Goal: Communication & Community: Answer question/provide support

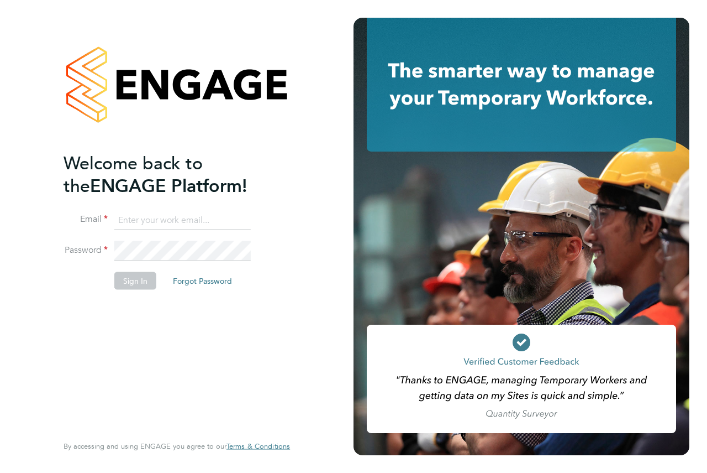
type input "kira@axcis.co.uk"
click at [133, 279] on button "Sign In" at bounding box center [135, 281] width 42 height 18
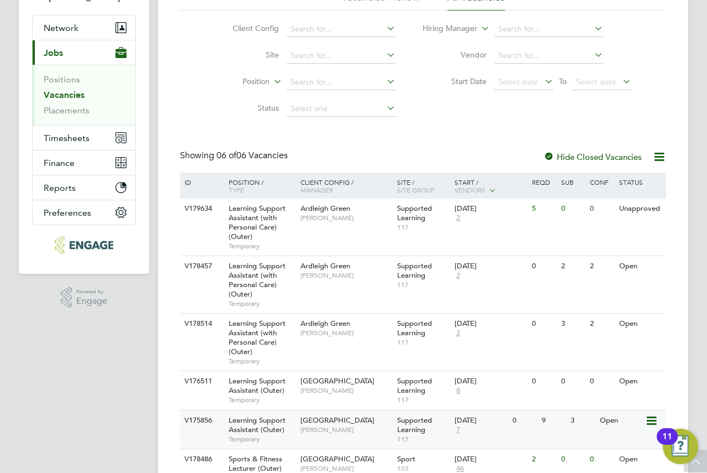
scroll to position [146, 0]
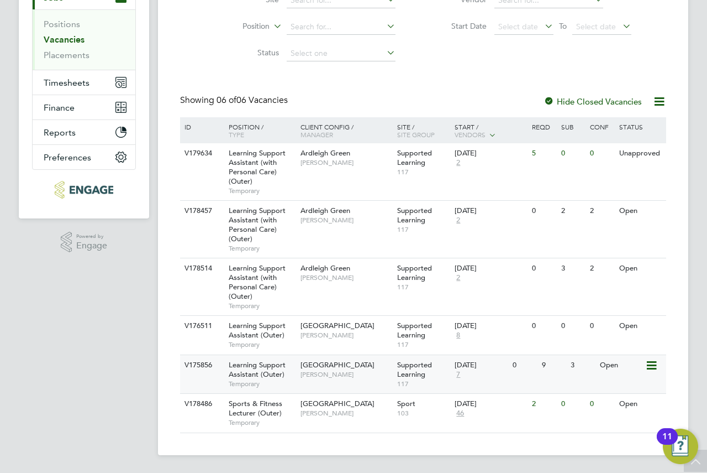
click at [300, 371] on div "Redbridge Campus [PERSON_NAME]" at bounding box center [346, 369] width 97 height 29
click at [359, 366] on span "[GEOGRAPHIC_DATA]" at bounding box center [338, 364] width 74 height 9
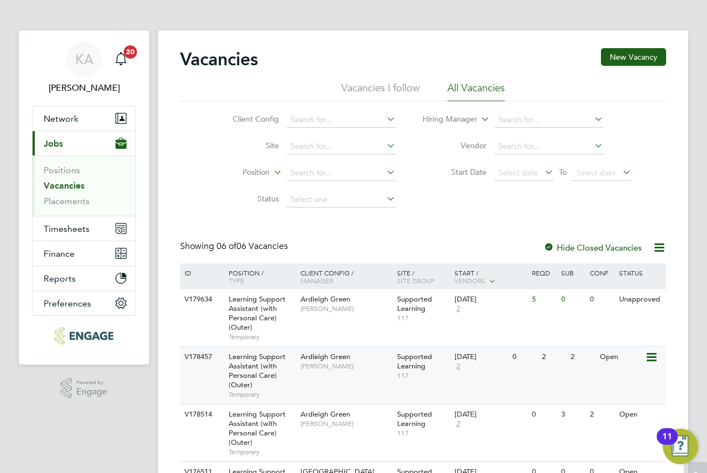
scroll to position [0, 0]
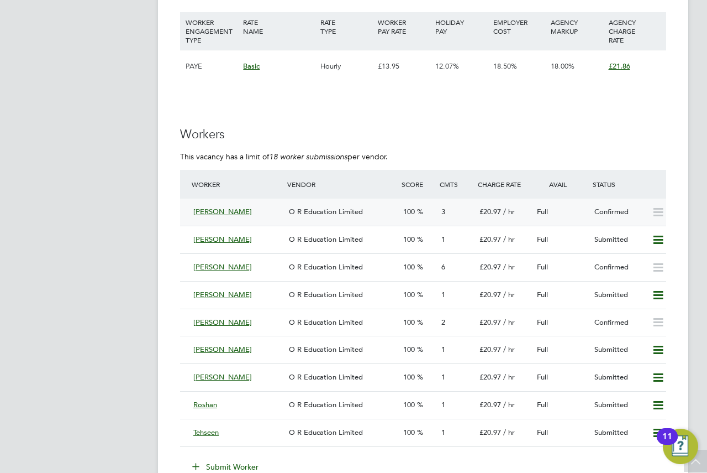
click at [296, 209] on span "O R Education Limited" at bounding box center [326, 211] width 74 height 9
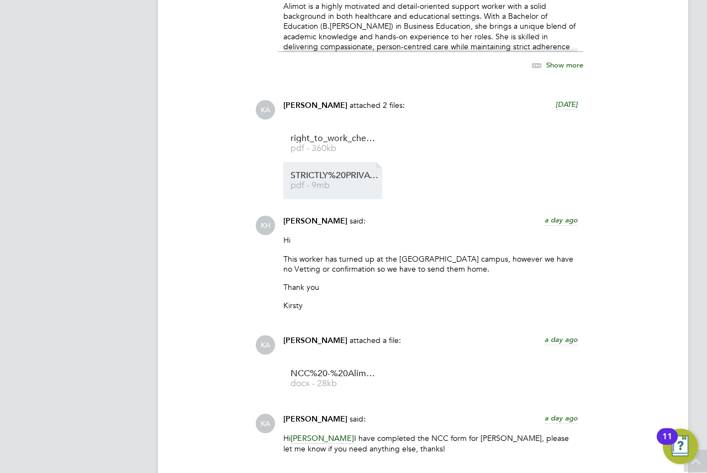
click at [325, 187] on span "pdf - 9mb" at bounding box center [335, 185] width 88 height 8
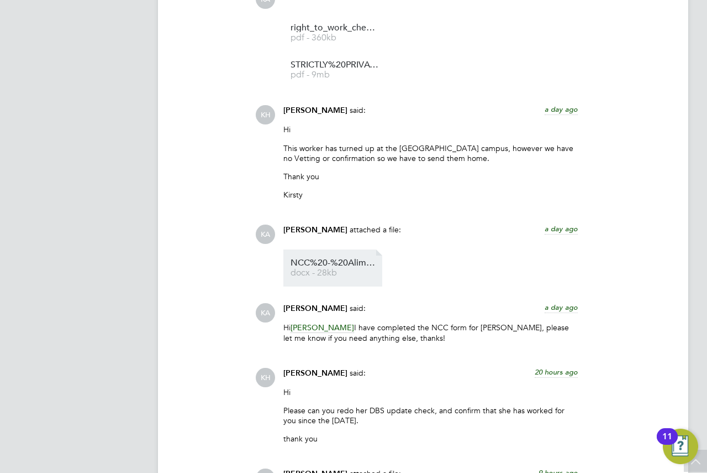
click at [318, 285] on li "NCC%20-%20Alimot%20 docx - 28kb" at bounding box center [333, 267] width 99 height 37
click at [295, 270] on span "docx - 28kb" at bounding box center [335, 273] width 88 height 8
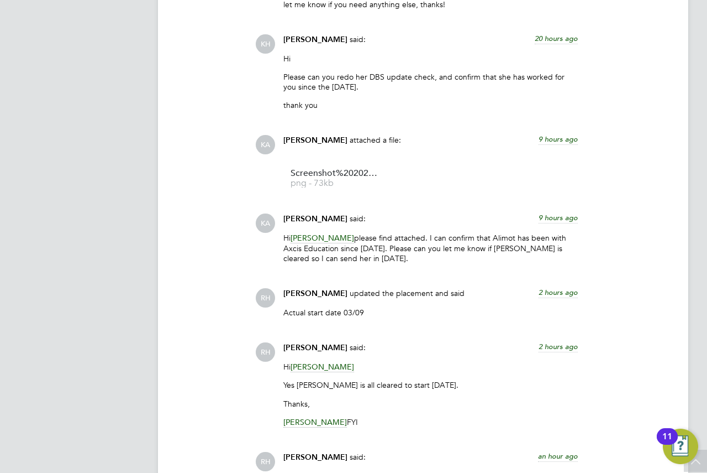
scroll to position [2211, 0]
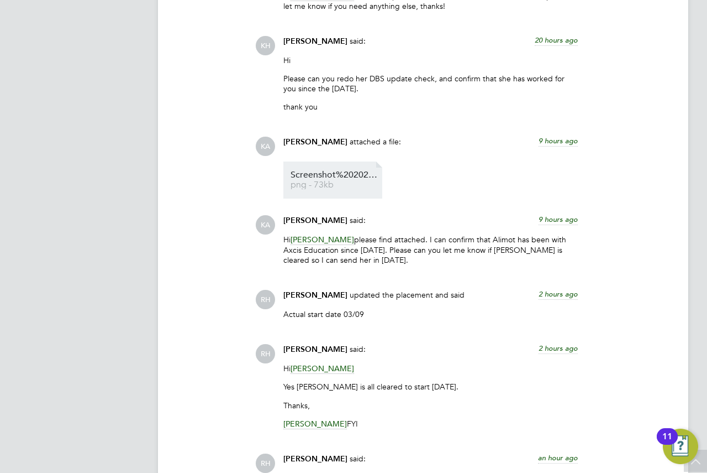
click at [314, 172] on span "Screenshot%202025-09-02%20070533" at bounding box center [335, 175] width 88 height 8
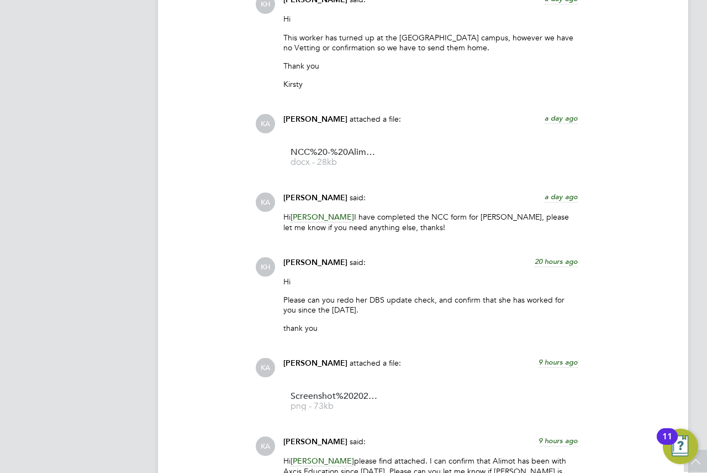
scroll to position [2500, 0]
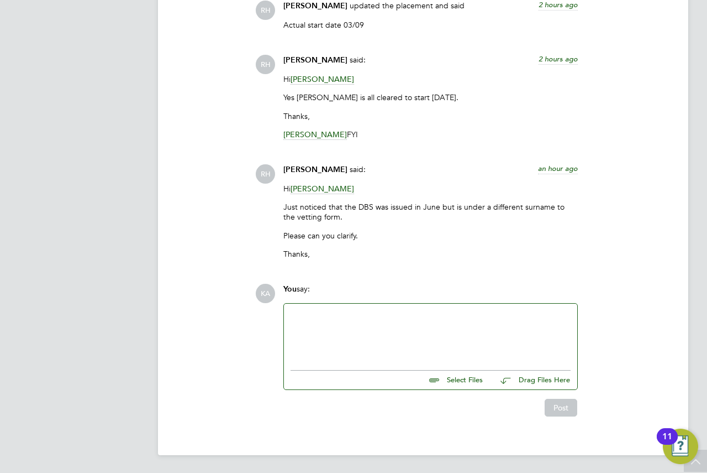
click at [328, 316] on div at bounding box center [431, 334] width 280 height 48
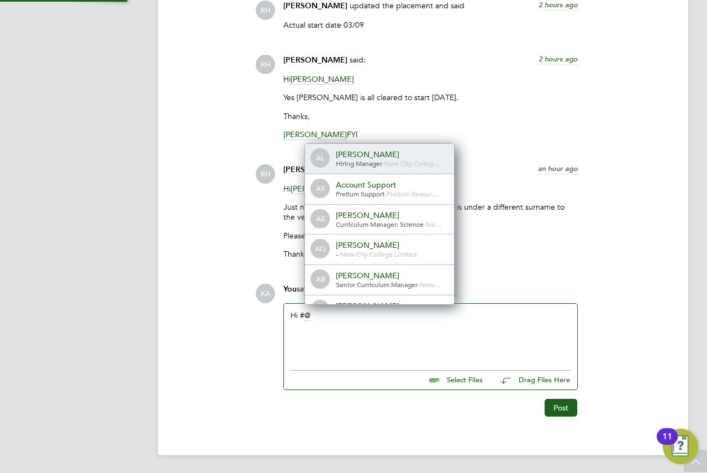
scroll to position [0, 0]
click at [426, 310] on div "Hi #" at bounding box center [431, 334] width 280 height 48
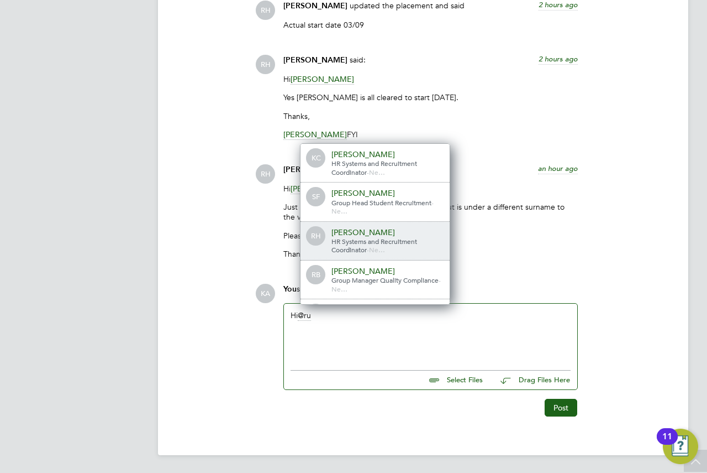
click at [362, 247] on span "HR Systems and Recruitment Coordinator" at bounding box center [375, 246] width 86 height 18
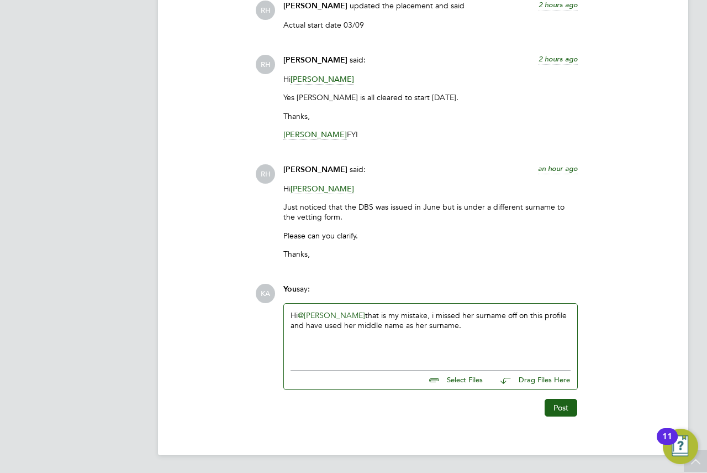
click at [427, 318] on div "Hi @[PERSON_NAME] ​ that is my mistake, i missed her surname off on this profil…" at bounding box center [431, 334] width 280 height 48
click at [424, 317] on div "Hi @[PERSON_NAME] ​ that is my mistake, i missed her surname off on this profil…" at bounding box center [431, 334] width 280 height 48
click at [470, 326] on div "Hi @[PERSON_NAME] ​ that is my mistake, I missed her surname off on this profil…" at bounding box center [431, 334] width 280 height 48
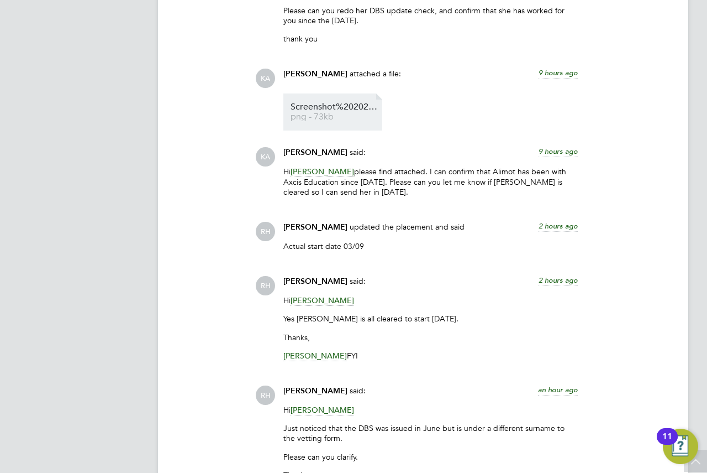
click at [319, 112] on link "Screenshot%202025-09-02%20070533 png - 73kb" at bounding box center [335, 112] width 88 height 18
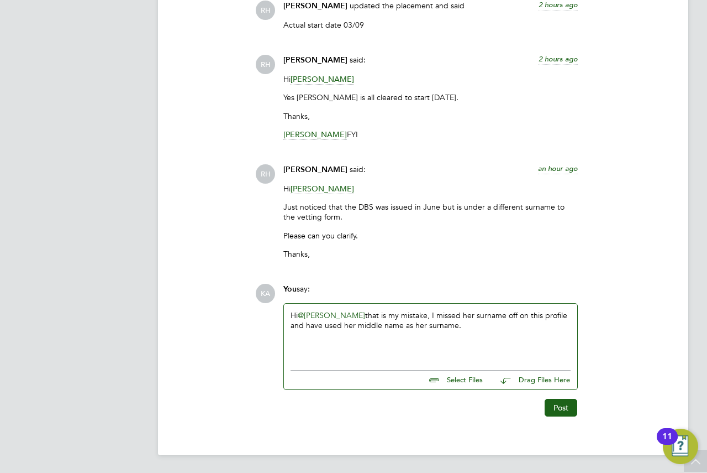
click at [496, 332] on div "Hi @[PERSON_NAME] ​ that is my mistake, I missed her surname off on this profil…" at bounding box center [431, 334] width 280 height 48
click at [557, 406] on button "Post" at bounding box center [561, 407] width 33 height 18
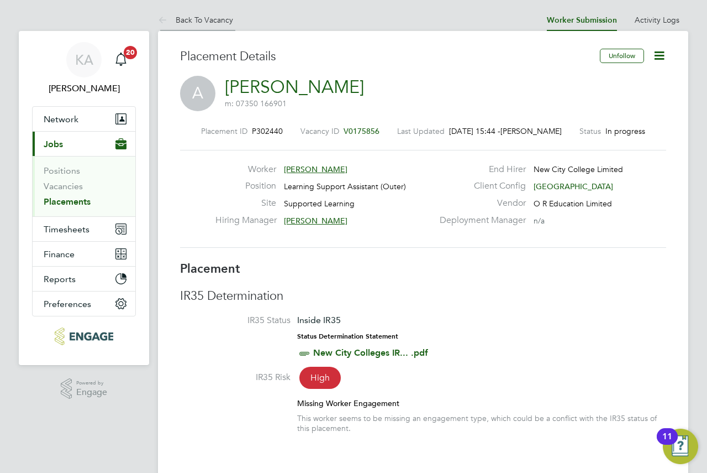
click at [179, 16] on link "Back To Vacancy" at bounding box center [195, 20] width 75 height 10
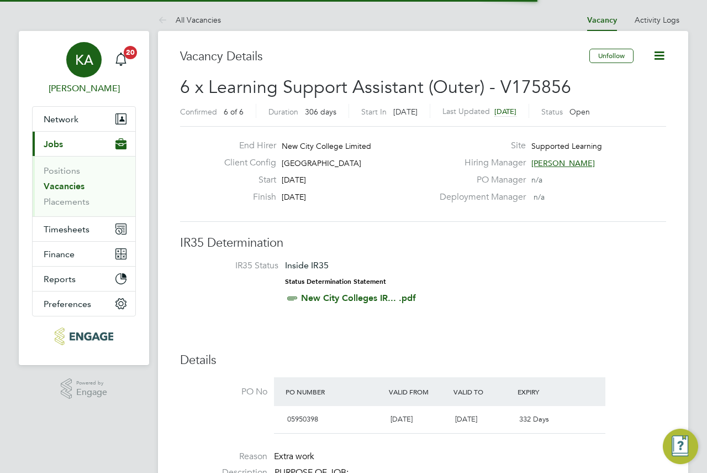
scroll to position [33, 77]
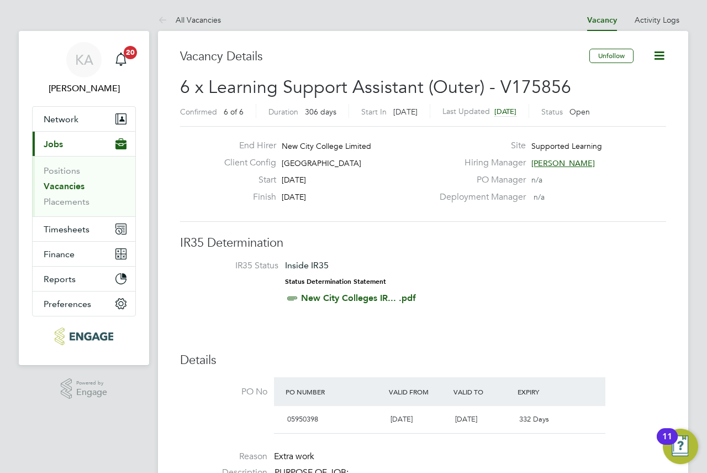
click at [325, 51] on h3 "Vacancy Details" at bounding box center [385, 57] width 410 height 16
click at [494, 85] on span "6 x Learning Support Assistant (Outer) - V175856" at bounding box center [375, 87] width 391 height 22
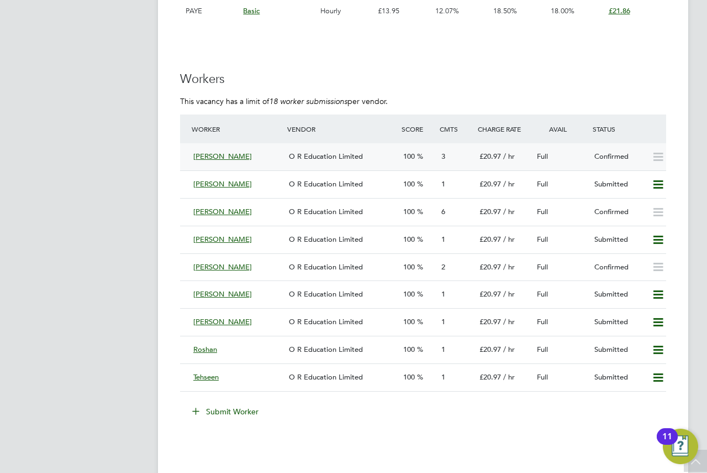
click at [563, 162] on div "Full" at bounding box center [561, 157] width 57 height 18
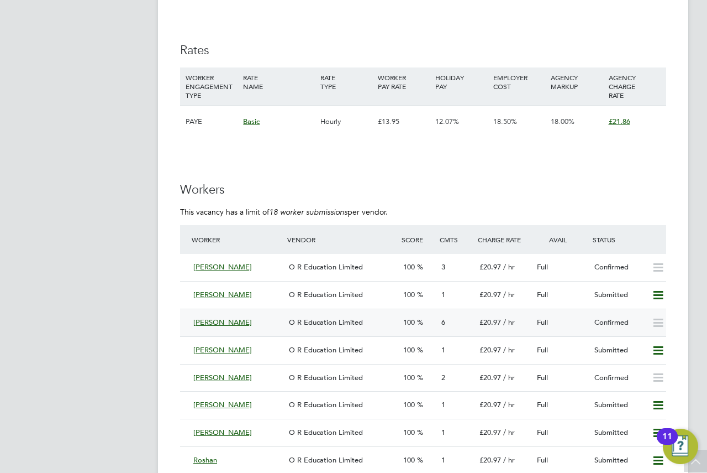
click at [266, 318] on div "[PERSON_NAME]" at bounding box center [237, 322] width 96 height 18
